Goal: Task Accomplishment & Management: Manage account settings

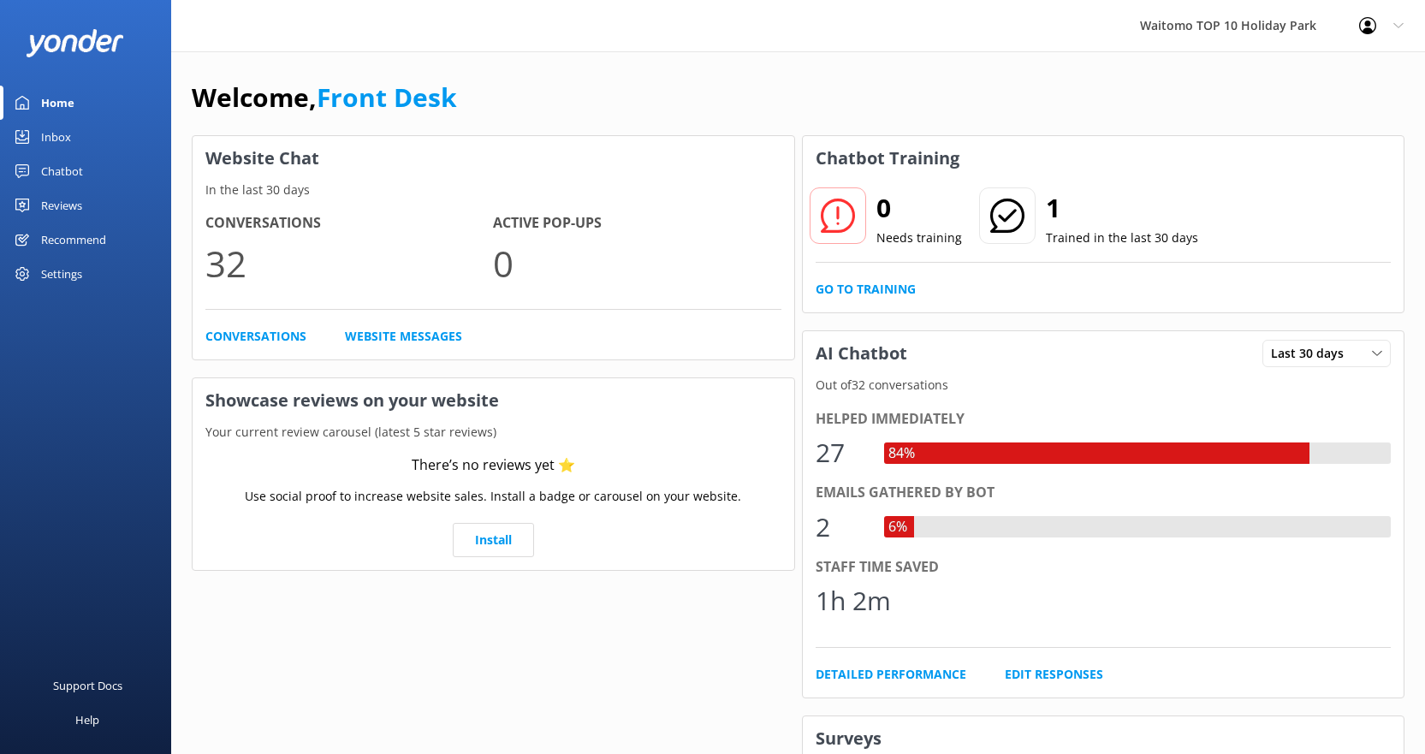
click at [47, 137] on div "Inbox" at bounding box center [56, 137] width 30 height 34
